Goal: Task Accomplishment & Management: Use online tool/utility

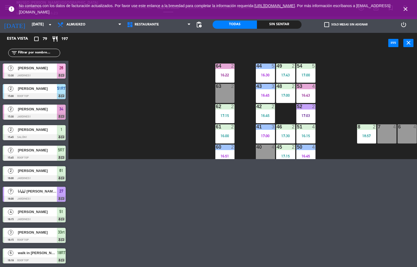
click at [268, 99] on div "44 5 16:30 49 2 17:43 54 5 17:00 64 2 16:22 48 2 17:00 53 4 16:43 63 2 43 3 16:…" at bounding box center [245, 106] width 345 height 105
click at [268, 73] on div "44 5 16:30 49 2 17:43 54 5 17:00 64 2 16:22 48 2 17:00 53 4 16:43 63 2 43 3 16:…" at bounding box center [245, 106] width 345 height 105
click at [268, 128] on div "44 5 16:30 49 2 17:43 54 5 17:00 64 2 16:22 48 2 17:00 53 4 16:43 63 2 43 3 16:…" at bounding box center [245, 106] width 345 height 105
click at [268, 78] on div "44 5 16:30 49 2 17:43 54 5 17:00 64 2 16:22 48 2 17:00 53 4 16:43 63 2 43 3 16:…" at bounding box center [245, 106] width 345 height 105
click at [268, 76] on div "44 5 16:30 49 2 17:43 54 5 17:00 64 2 16:22 48 2 17:00 53 4 16:43 63 2 43 3 16:…" at bounding box center [245, 106] width 345 height 105
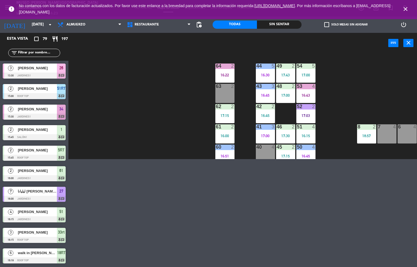
click at [268, 133] on div "44 5 16:30 49 2 17:43 54 5 17:00 64 2 16:22 48 2 17:00 53 4 16:43 63 2 43 3 16:…" at bounding box center [245, 106] width 345 height 105
click at [268, 87] on div "44 5 16:30 49 2 17:43 54 5 17:00 64 2 16:22 48 2 17:00 53 4 16:43 63 2 43 3 16:…" at bounding box center [245, 106] width 345 height 105
click at [268, 77] on div "44 5 16:30 49 2 17:43 54 5 17:00 64 2 16:22 48 2 17:00 53 4 16:43 63 2 43 3 16:…" at bounding box center [245, 106] width 345 height 105
click at [268, 92] on div "44 5 16:30 49 2 17:43 54 5 17:00 64 2 16:22 48 2 17:00 53 4 16:43 63 2 43 3 16:…" at bounding box center [245, 106] width 345 height 105
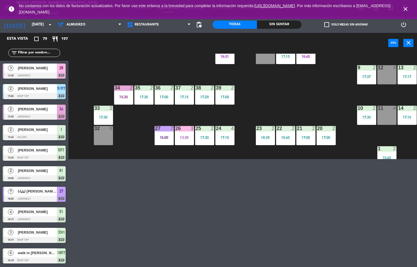
scroll to position [102, 0]
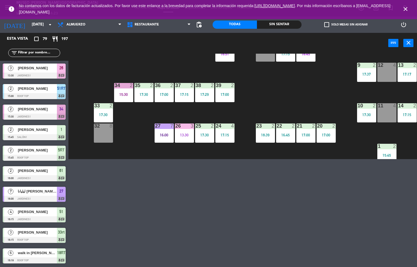
click at [250, 83] on div "44 5 16:30 49 2 17:43 54 5 17:00 64 2 16:22 48 2 17:00 53 4 16:43 63 2 43 3 16:…" at bounding box center [245, 106] width 345 height 105
click at [268, 62] on div "44 5 16:30 49 2 17:43 54 5 17:00 64 2 16:22 48 2 17:00 53 4 16:43 63 2 43 3 16:…" at bounding box center [245, 106] width 345 height 105
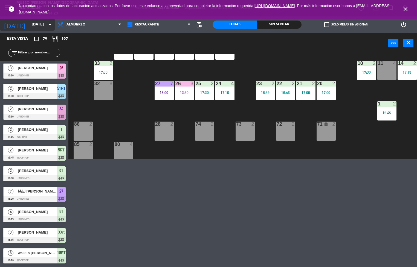
click at [48, 27] on icon "arrow_drop_down" at bounding box center [50, 24] width 7 height 7
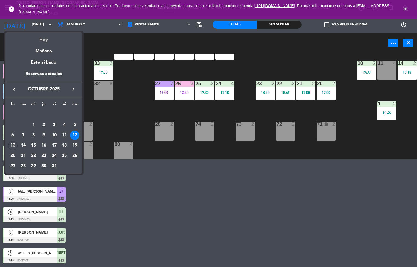
click at [43, 42] on div "Hoy" at bounding box center [43, 37] width 77 height 11
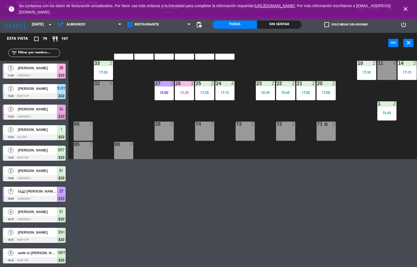
type input "[DATE]"
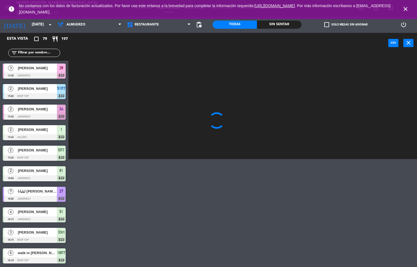
scroll to position [0, 0]
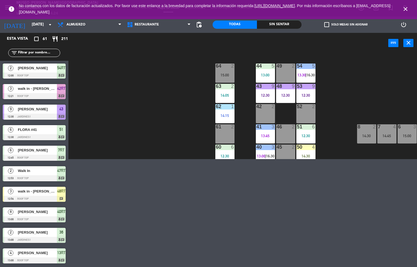
click at [170, 128] on div "44 5 13:00 49 2 54 5 13:30 | 16:30 64 2 15:00 48 9 12:30 53 9 12:30 63 2 14:05 …" at bounding box center [245, 106] width 345 height 105
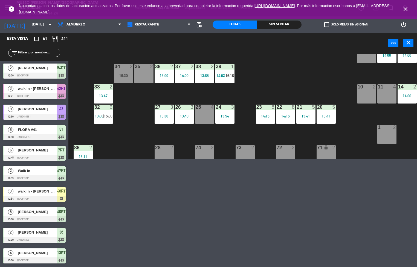
scroll to position [142, 0]
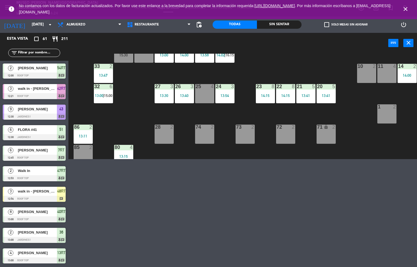
click at [106, 96] on span "15:00" at bounding box center [108, 95] width 8 height 4
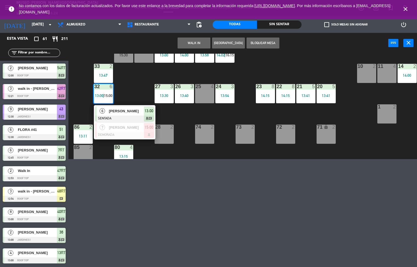
click at [131, 114] on div "[PERSON_NAME]" at bounding box center [126, 111] width 36 height 9
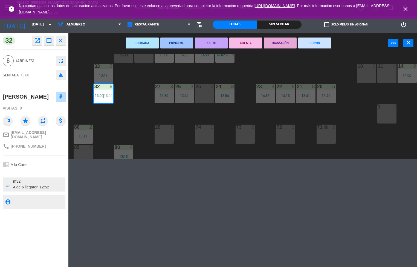
click at [268, 43] on button "SERVIR" at bounding box center [315, 43] width 33 height 11
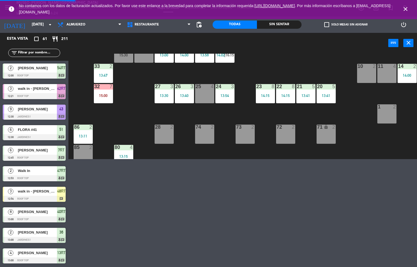
scroll to position [0, 0]
click at [120, 148] on div at bounding box center [123, 147] width 9 height 5
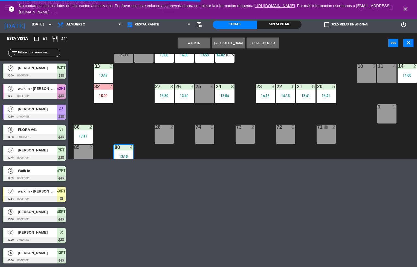
click at [135, 119] on div "44 5 13:00 49 2 54 5 13:30 | 16:30 64 2 15:00 48 9 12:30 53 9 12:30 63 2 14:05 …" at bounding box center [245, 106] width 345 height 105
click at [136, 109] on div "44 5 13:00 49 2 54 5 13:30 | 16:30 64 2 15:00 48 9 12:30 53 9 12:30 63 2 14:05 …" at bounding box center [245, 106] width 345 height 105
click at [141, 96] on div "44 5 13:00 49 2 54 5 13:30 | 16:30 64 2 15:00 48 9 12:30 53 9 12:30 63 2 14:05 …" at bounding box center [245, 106] width 345 height 105
click at [141, 85] on div "44 5 13:00 49 2 54 5 13:30 | 16:30 64 2 15:00 48 9 12:30 53 9 12:30 63 2 14:05 …" at bounding box center [245, 106] width 345 height 105
click at [142, 82] on div "44 5 13:00 49 2 54 5 13:30 | 16:30 64 2 15:00 48 9 12:30 53 9 12:30 63 2 14:05 …" at bounding box center [245, 106] width 345 height 105
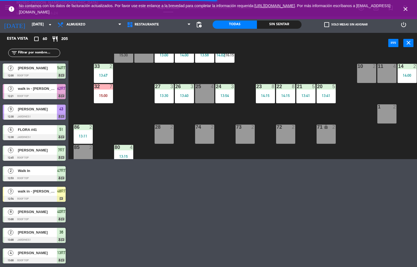
click at [142, 82] on div "44 5 13:00 49 2 54 5 13:30 | 16:30 64 2 15:00 48 9 12:30 53 9 12:30 63 2 14:05 …" at bounding box center [245, 106] width 345 height 105
click at [257, 69] on div "44 5 13:00 49 2 54 5 13:30 | 16:30 64 2 15:00 48 9 12:30 53 9 12:30 63 2 14:05 …" at bounding box center [245, 106] width 345 height 105
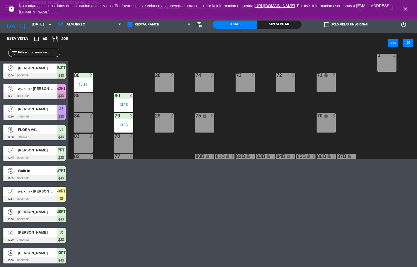
scroll to position [197, 0]
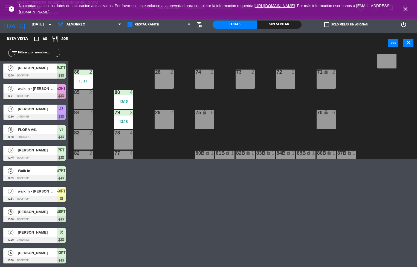
click at [122, 101] on div "13:15" at bounding box center [123, 101] width 19 height 4
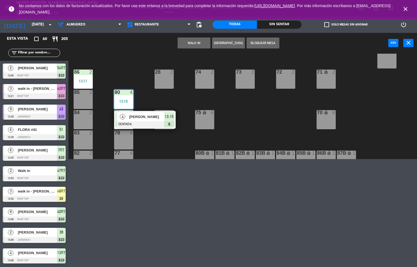
click at [145, 118] on span "[PERSON_NAME]" at bounding box center [146, 117] width 35 height 6
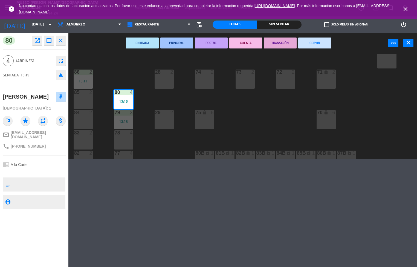
click at [268, 44] on button "SERVIR" at bounding box center [315, 43] width 33 height 11
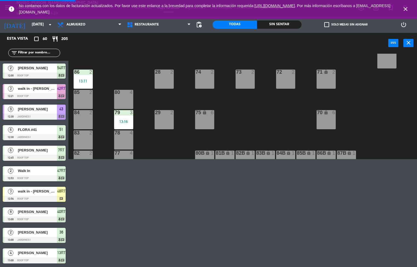
scroll to position [0, 0]
click at [120, 119] on div "79 3 13:16" at bounding box center [123, 119] width 19 height 19
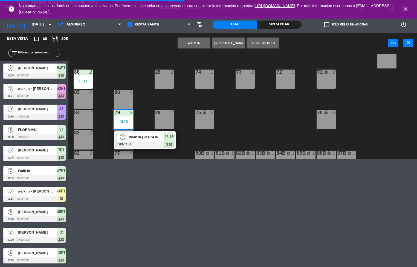
click at [154, 139] on span "walk in-[PERSON_NAME]" at bounding box center [146, 137] width 35 height 6
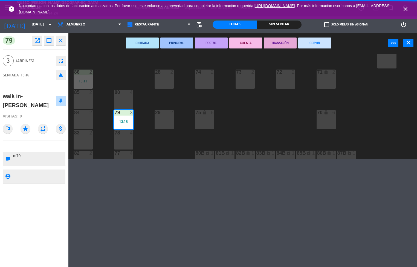
click at [208, 43] on button "POSTRE" at bounding box center [211, 43] width 33 height 11
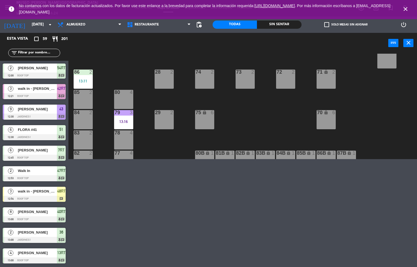
click at [120, 64] on div "44 5 13:00 49 2 54 5 13:30 | 16:30 64 2 15:00 48 9 12:30 53 9 12:30 63 2 14:05 …" at bounding box center [245, 106] width 345 height 105
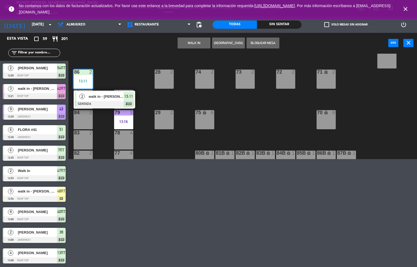
click at [100, 98] on span "walk in - [PERSON_NAME]" at bounding box center [106, 97] width 35 height 6
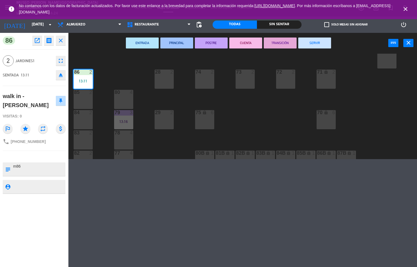
click at [175, 42] on button "PRINCIPAL" at bounding box center [177, 43] width 33 height 11
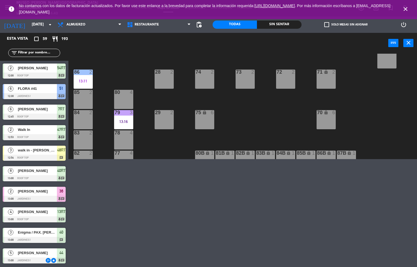
click at [268, 113] on div "44 5 13:00 49 2 54 5 13:30 | 16:30 64 2 15:00 48 2 53 4 63 2 14:05 43 4 62 1 14…" at bounding box center [245, 106] width 345 height 105
click at [132, 67] on div "44 5 13:00 49 2 54 5 13:30 | 16:30 64 2 15:00 48 2 53 4 63 2 14:05 43 4 62 1 14…" at bounding box center [245, 106] width 345 height 105
click at [124, 113] on div at bounding box center [123, 112] width 9 height 5
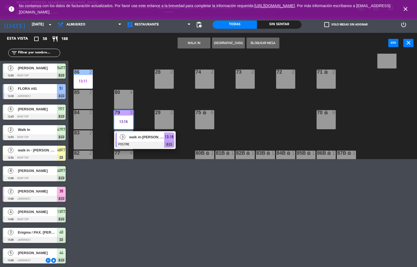
click at [148, 142] on div at bounding box center [145, 145] width 59 height 6
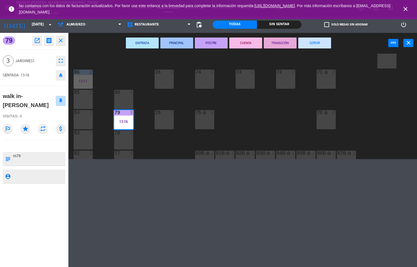
click at [248, 45] on button "CUENTA" at bounding box center [246, 43] width 33 height 11
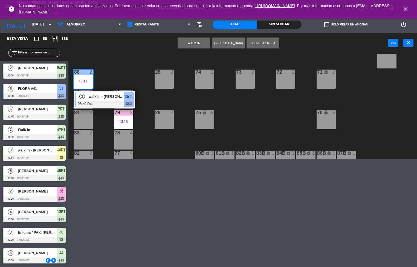
click at [108, 96] on span "walk in - [PERSON_NAME]" at bounding box center [106, 97] width 35 height 6
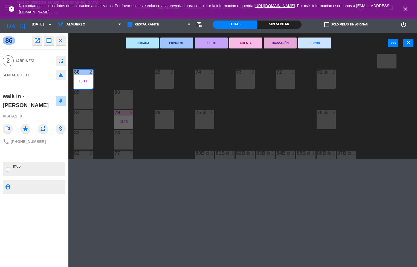
click at [211, 42] on button "POSTRE" at bounding box center [211, 43] width 33 height 11
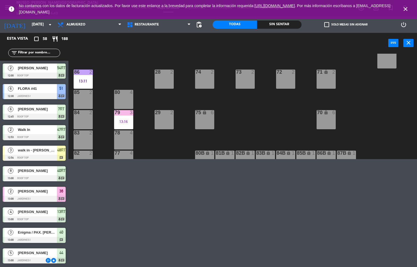
click at [242, 103] on div "44 5 13:00 49 2 54 5 13:30 | 16:30 64 2 15:00 48 2 53 4 63 2 14:05 43 4 62 1 14…" at bounding box center [245, 106] width 345 height 105
click at [244, 122] on div "44 5 13:00 49 2 54 5 13:30 | 16:30 64 2 15:00 48 2 53 4 63 2 14:05 43 4 62 1 14…" at bounding box center [245, 106] width 345 height 105
click at [248, 129] on div "44 5 13:00 49 2 54 5 13:30 | 16:30 64 2 15:00 48 2 53 4 63 2 14:05 43 4 62 1 14…" at bounding box center [245, 106] width 345 height 105
click at [248, 132] on div "44 5 13:00 49 2 54 5 13:30 | 16:30 64 2 15:00 48 2 53 4 63 2 14:05 43 4 62 1 14…" at bounding box center [245, 106] width 345 height 105
click at [230, 134] on div "44 5 13:00 49 2 54 5 13:30 | 16:30 64 2 15:00 48 2 53 4 63 2 14:05 43 4 62 1 14…" at bounding box center [245, 106] width 345 height 105
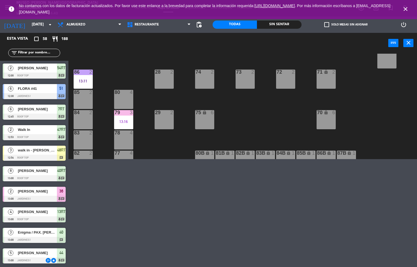
scroll to position [176, 0]
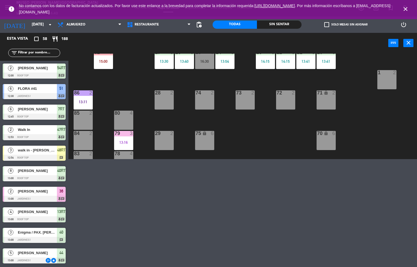
click at [133, 87] on div "44 5 13:00 49 2 54 5 13:30 | 16:30 64 2 15:00 48 2 53 4 63 2 14:05 43 4 62 1 14…" at bounding box center [245, 106] width 345 height 105
click at [141, 93] on div "44 5 13:00 49 2 54 5 13:30 | 16:30 64 2 15:00 48 2 53 4 63 2 14:05 43 4 62 1 14…" at bounding box center [245, 106] width 345 height 105
click at [268, 68] on div "44 5 13:00 49 2 54 5 13:30 | 16:30 64 2 15:00 48 2 53 4 63 2 14:05 43 4 62 1 14…" at bounding box center [245, 106] width 345 height 105
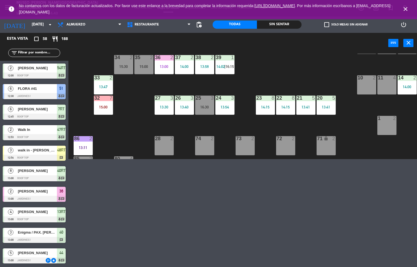
scroll to position [126, 0]
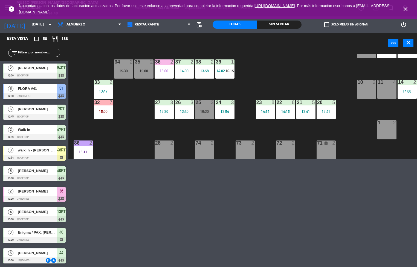
click at [169, 102] on div "3" at bounding box center [173, 102] width 9 height 5
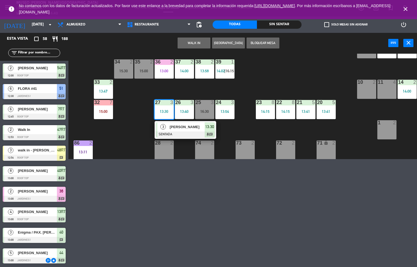
click at [177, 127] on span "[PERSON_NAME]" at bounding box center [187, 127] width 35 height 6
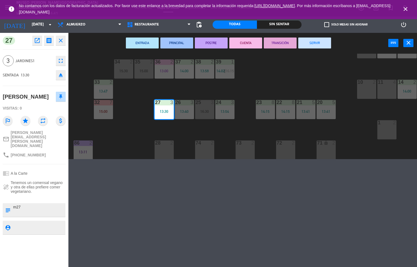
click at [211, 44] on button "POSTRE" at bounding box center [211, 43] width 33 height 11
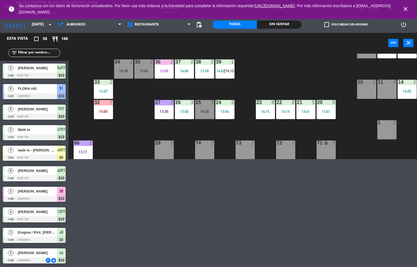
scroll to position [0, 0]
click at [99, 91] on div "13:47" at bounding box center [103, 91] width 19 height 4
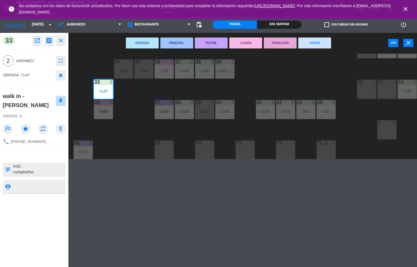
click at [211, 44] on button "POSTRE" at bounding box center [211, 43] width 33 height 11
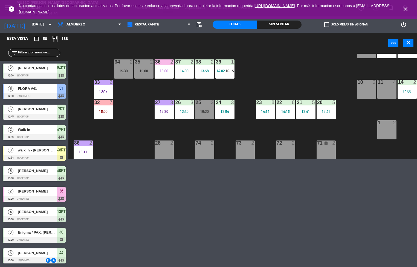
click at [181, 107] on div "26 3 13:40" at bounding box center [184, 109] width 19 height 19
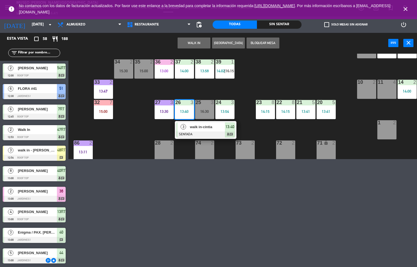
click at [210, 132] on div at bounding box center [205, 134] width 59 height 6
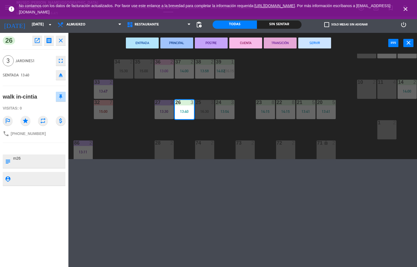
click at [213, 45] on button "POSTRE" at bounding box center [211, 43] width 33 height 11
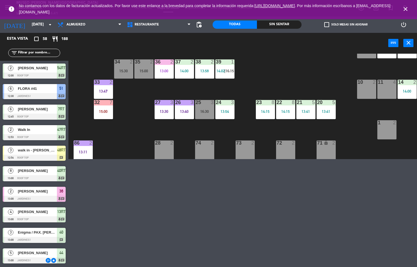
click at [226, 110] on div "13:54" at bounding box center [225, 112] width 19 height 4
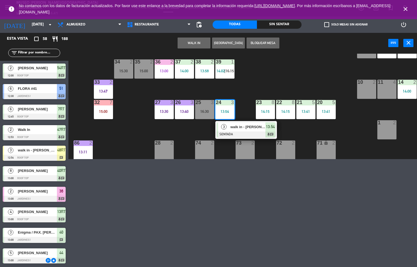
click at [253, 127] on span "walk in - [PERSON_NAME]" at bounding box center [248, 127] width 35 height 6
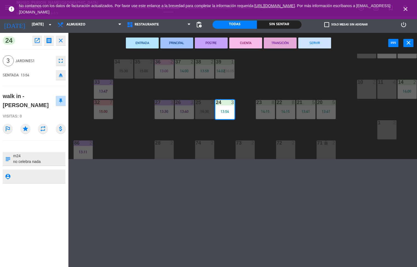
click at [181, 45] on button "PRINCIPAL" at bounding box center [177, 43] width 33 height 11
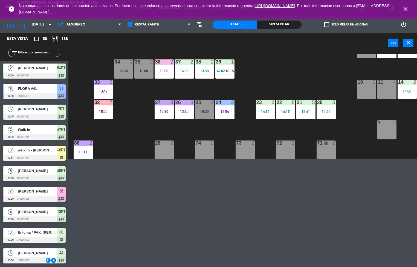
click at [164, 70] on div "13:00" at bounding box center [164, 71] width 19 height 4
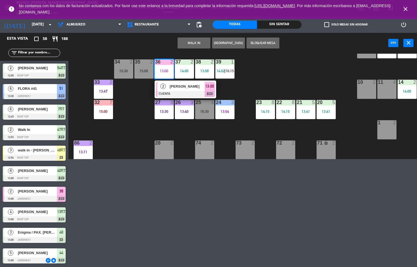
click at [177, 93] on div at bounding box center [185, 94] width 59 height 6
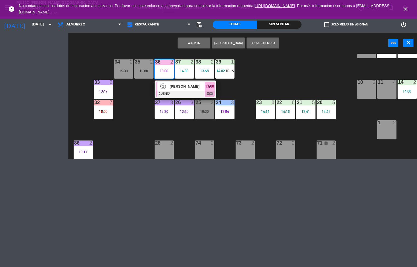
click at [177, 100] on div "3" at bounding box center [173, 102] width 9 height 5
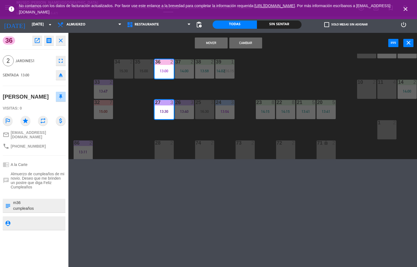
click at [268, 68] on div "44 5 13:00 49 2 54 5 13:30 | 16:30 64 2 15:00 48 2 53 4 63 2 14:05 43 4 62 1 14…" at bounding box center [245, 106] width 345 height 105
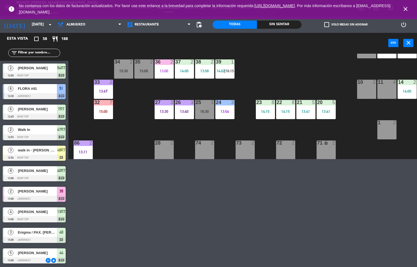
click at [163, 69] on div "13:00" at bounding box center [164, 71] width 19 height 4
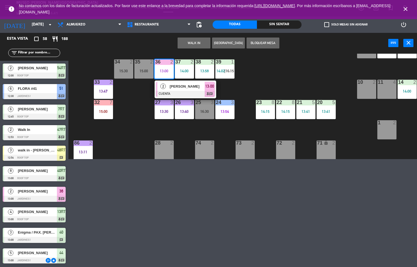
click at [179, 90] on div "[PERSON_NAME]" at bounding box center [187, 86] width 36 height 9
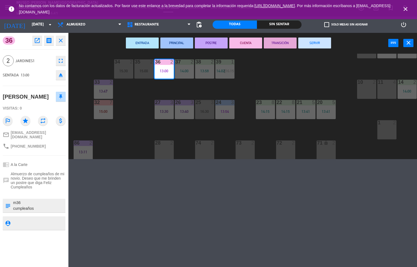
click at [268, 45] on button "TRANSICIÓN" at bounding box center [280, 43] width 33 height 11
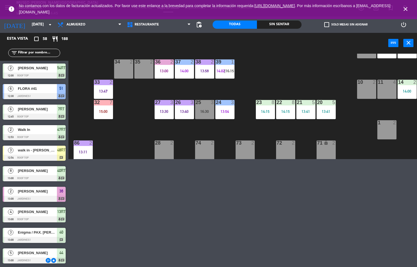
click at [133, 131] on div "44 5 13:00 49 2 54 5 13:30 | 16:30 64 2 15:00 48 2 15:30 53 3 15:00 63 2 14:05 …" at bounding box center [245, 106] width 345 height 105
click at [268, 27] on div "Sin sentar" at bounding box center [279, 25] width 44 height 8
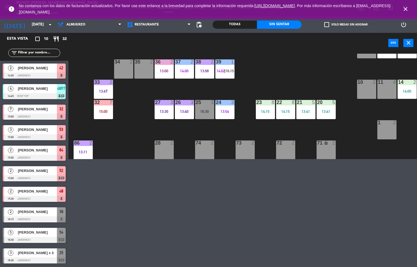
click at [268, 6] on icon "close" at bounding box center [406, 9] width 7 height 7
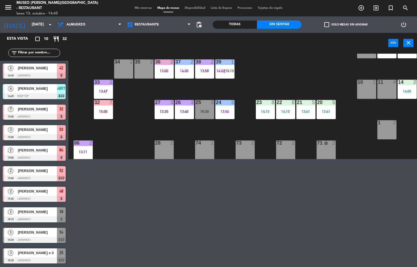
click at [40, 159] on div at bounding box center [34, 240] width 63 height 6
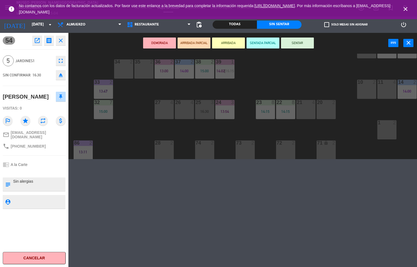
click at [124, 127] on div "44 5 49 2 54 5 16:30 64 2 15:00 48 2 15:30 53 3 15:00 63 2 14:05 43 4 14:52 62 …" at bounding box center [245, 106] width 345 height 105
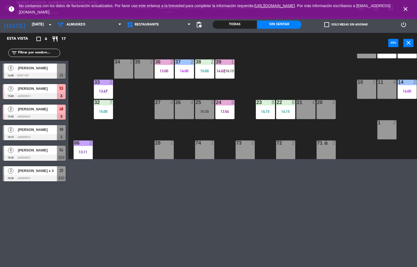
click at [268, 156] on div "44 5 49 2 54 5 16:30 64 2 15:00 48 2 15:30 53 3 15:00 63 2 14:05 43 4 14:52 62 …" at bounding box center [245, 106] width 345 height 105
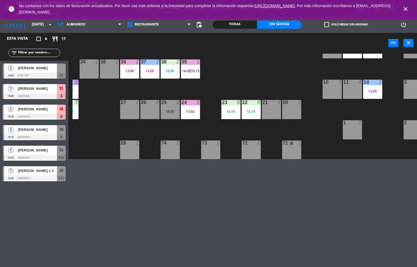
scroll to position [126, 44]
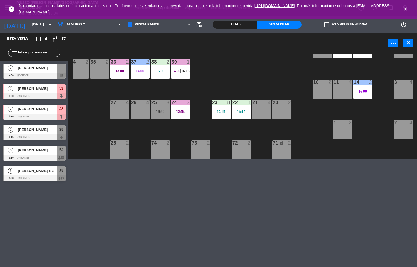
click at [268, 159] on div "menu [GEOGRAPHIC_DATA][PERSON_NAME] - Restaurant [DATE] 13. octubre - 15:04 Mis…" at bounding box center [208, 133] width 417 height 267
